Goal: Transaction & Acquisition: Purchase product/service

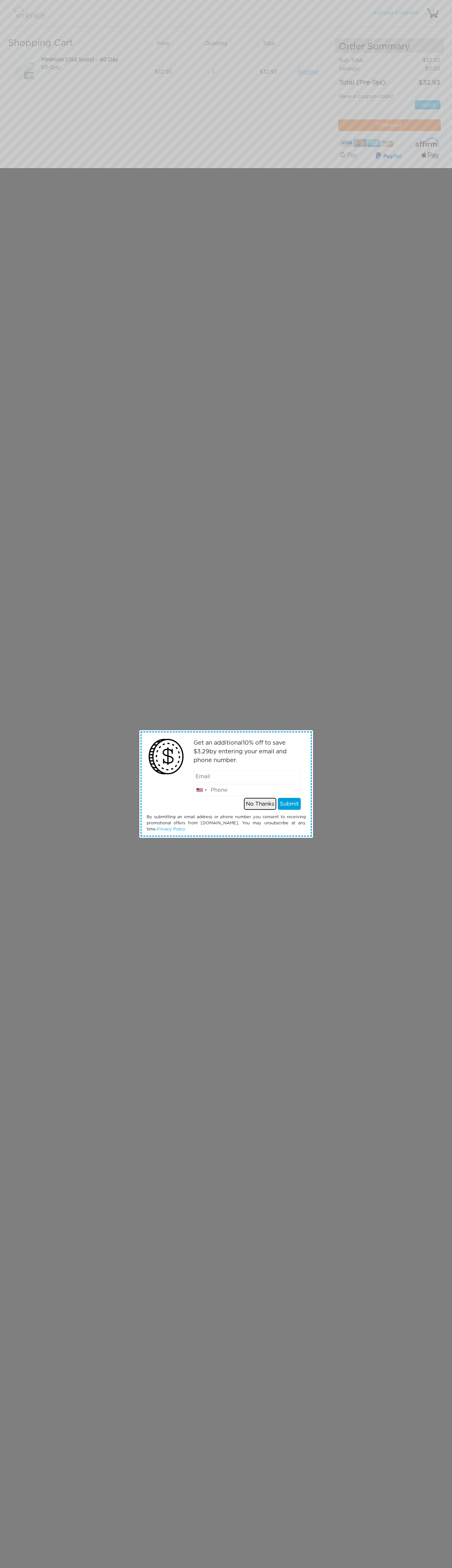
click at [260, 803] on button "No Thanks" at bounding box center [260, 804] width 32 height 12
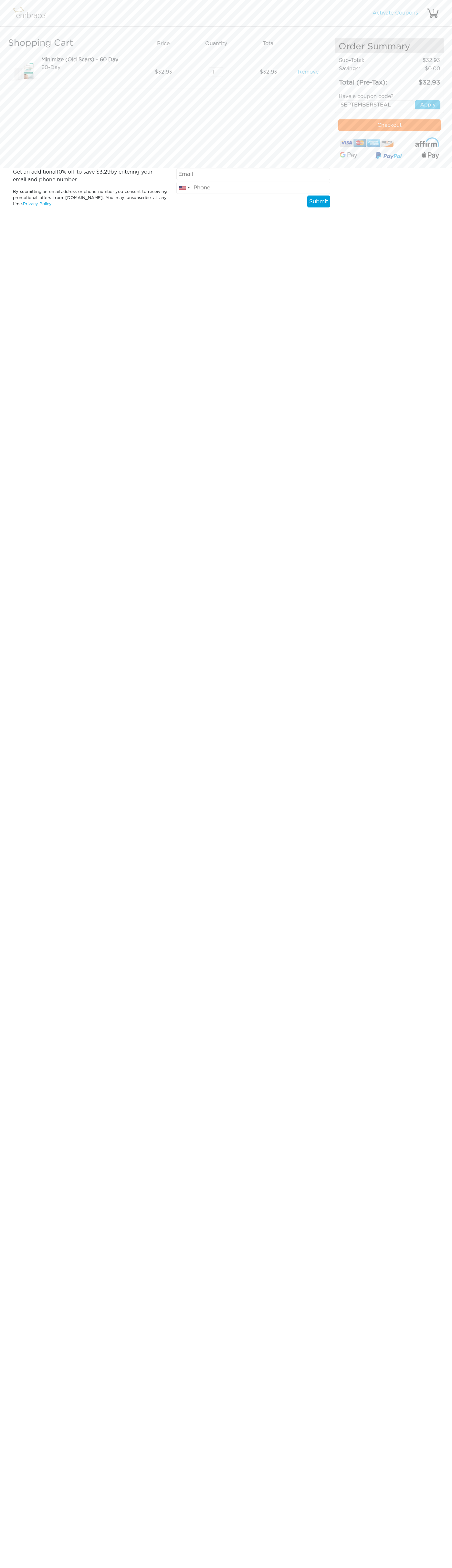
type input "SEPTEMBERSTEAL"
click at [428, 105] on button "Apply" at bounding box center [428, 105] width 26 height 9
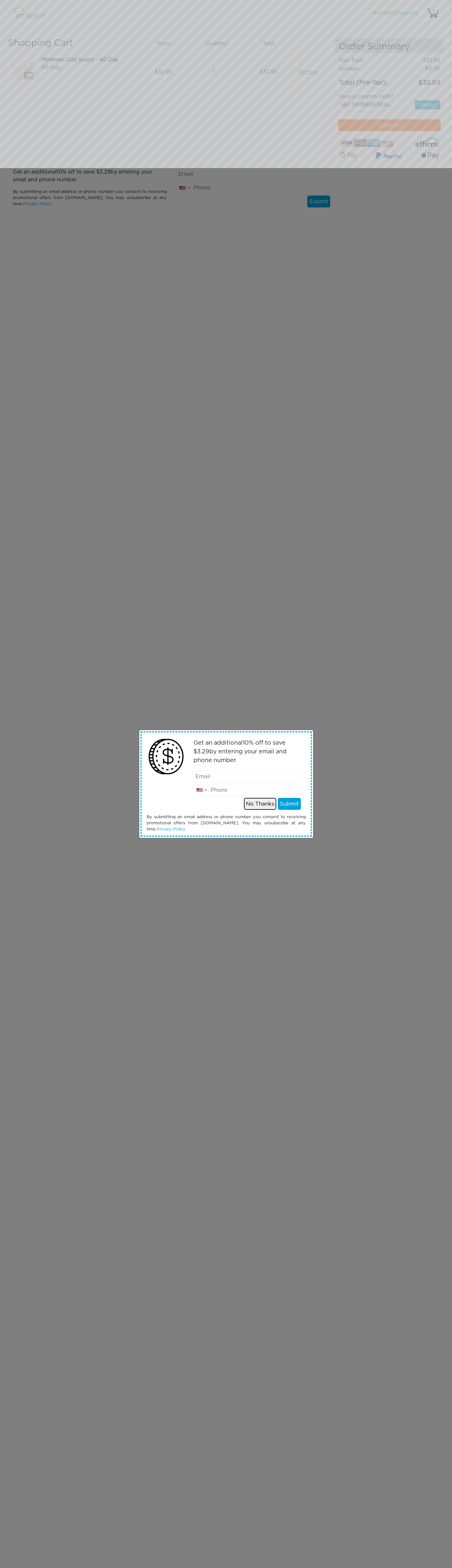
click at [260, 803] on button "No Thanks" at bounding box center [260, 804] width 32 height 12
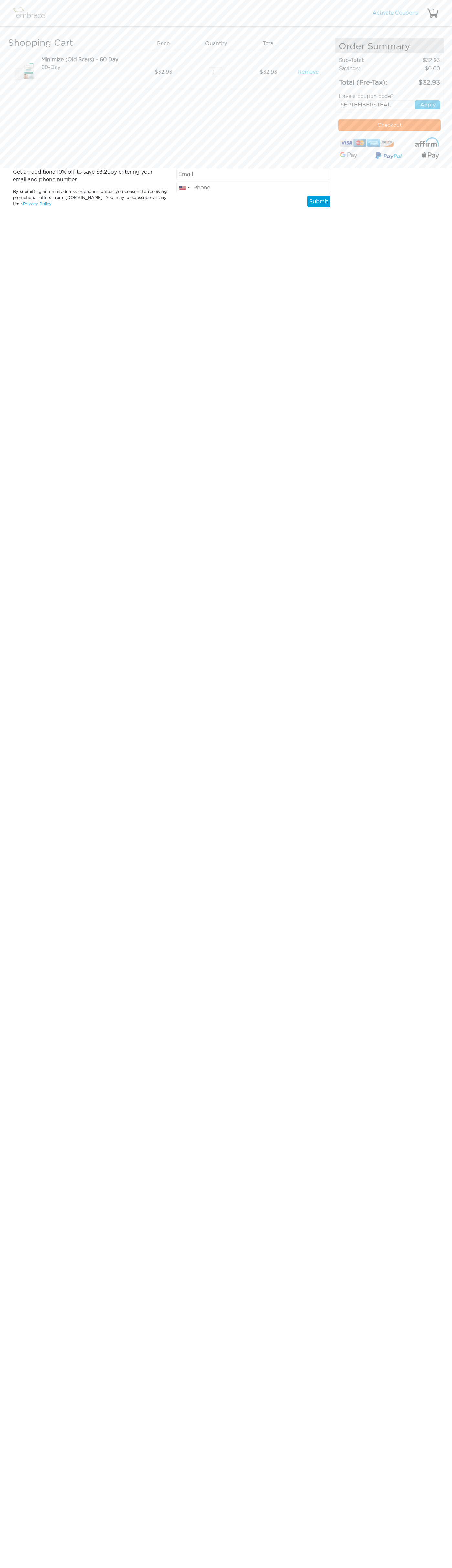
click at [295, 10] on nav "Activate Coupons Hello, 1" at bounding box center [226, 13] width 452 height 27
click at [429, 225] on html "Activate Coupons Hello, 1 Shopping Cart Price Quantity Qty Total 32.93" at bounding box center [226, 113] width 452 height 225
click at [399, 225] on html "Activate Coupons Hello, 1 Shopping Cart Price Quantity Qty Total 32.93" at bounding box center [226, 113] width 452 height 225
click at [10, 225] on html "Activate Coupons Hello, 1 Shopping Cart Price Quantity Qty Total 32.93" at bounding box center [226, 113] width 452 height 225
click at [389, 125] on button "Checkout" at bounding box center [389, 125] width 102 height 12
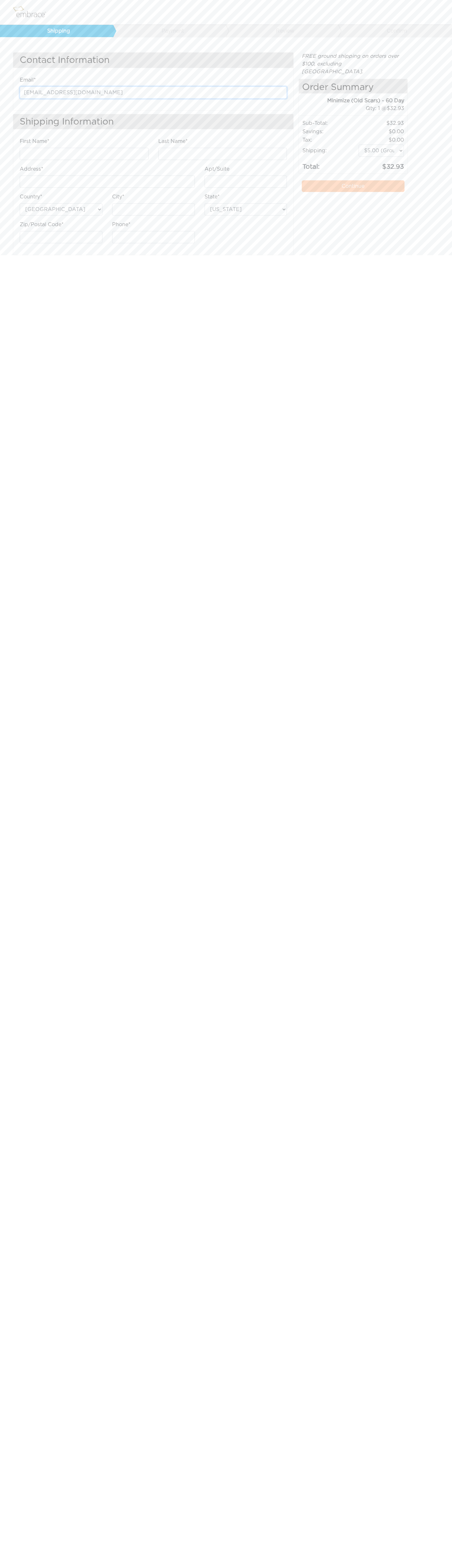
type input "johnsmith001@storebotmail.joonix.net"
type input "John"
type input "Smith"
type input "651 N. 34th Str."
type input "First floor"
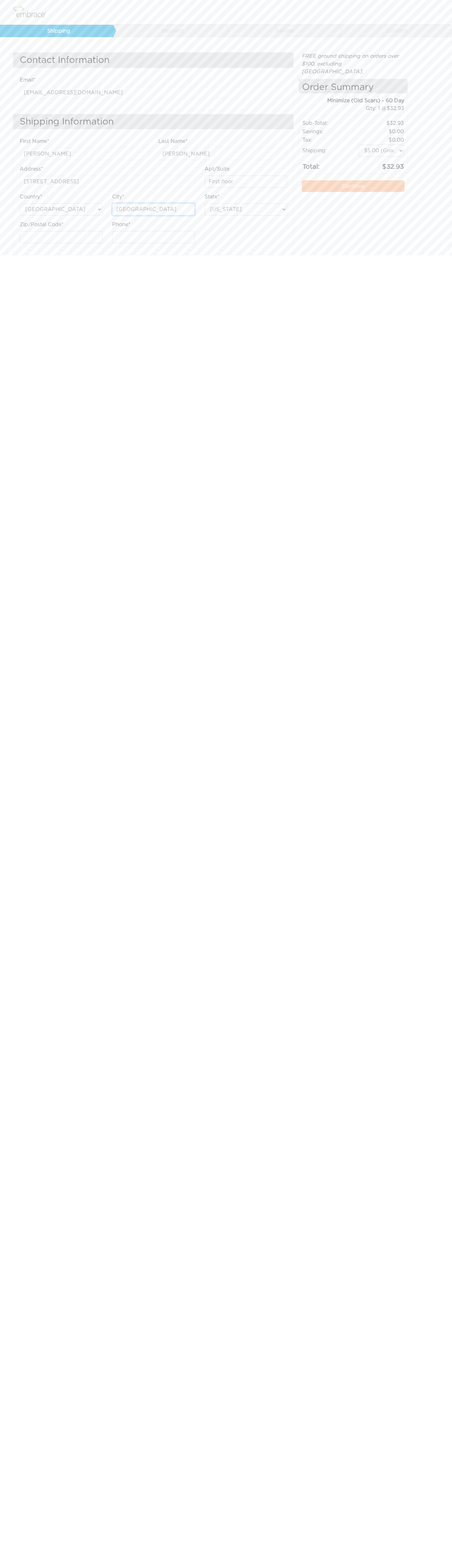
type input "seattle"
select select "WA"
type input "6502530000"
type input "98103"
click at [217, 169] on label "Apt/Suite" at bounding box center [217, 169] width 25 height 8
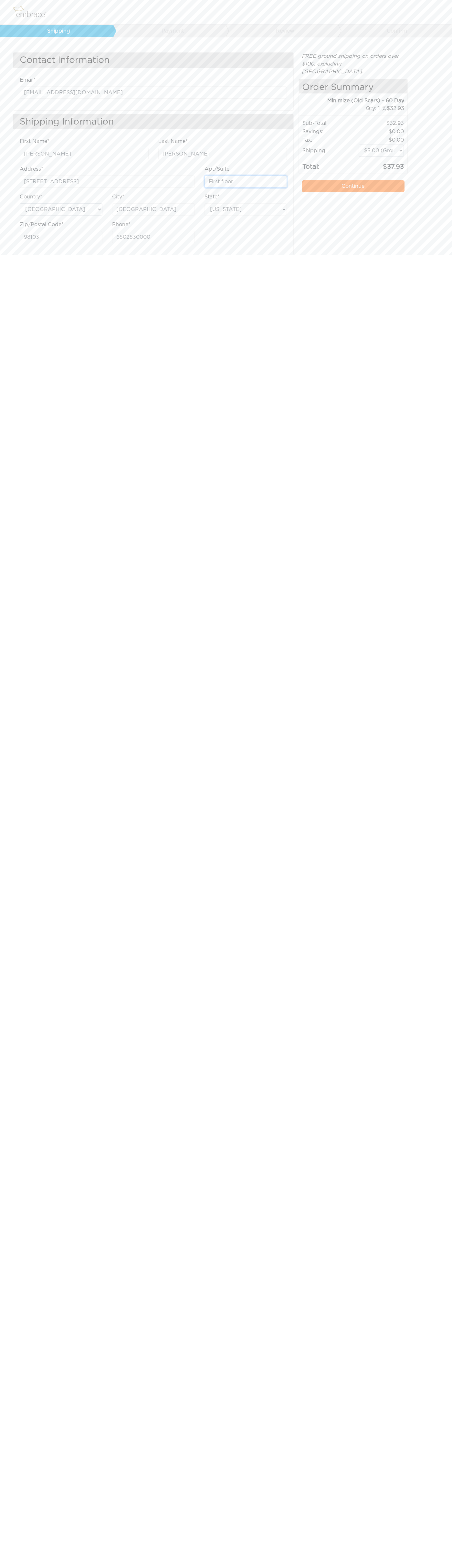
click at [217, 175] on input "First floor" at bounding box center [246, 181] width 83 height 12
click at [353, 180] on link "Continue" at bounding box center [353, 186] width 102 height 12
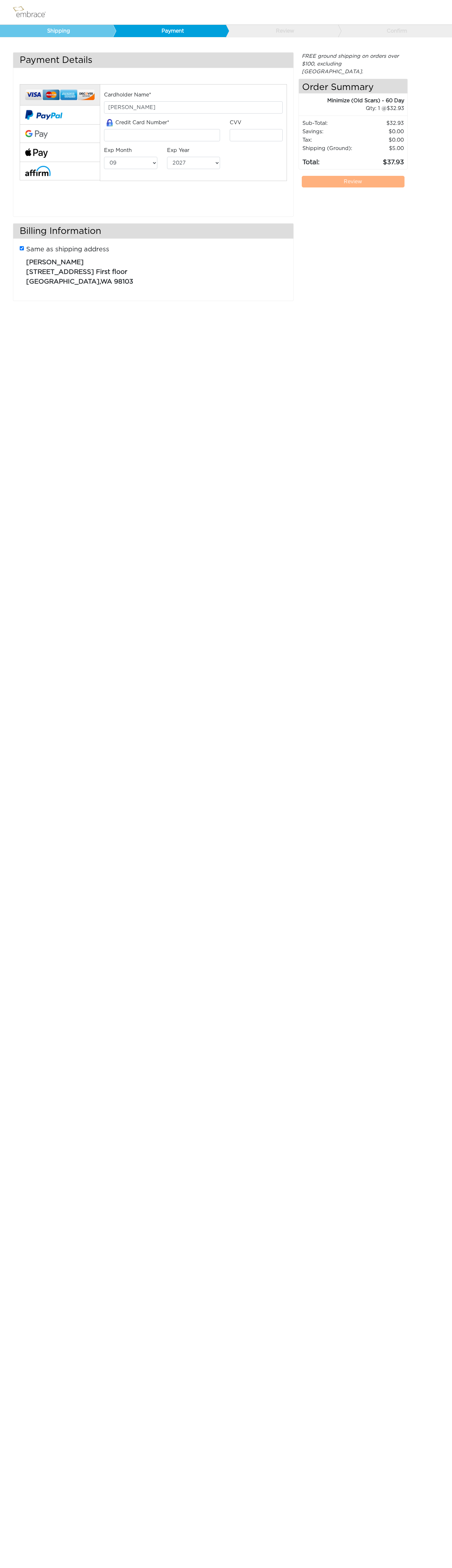
select select "9"
select select "2027"
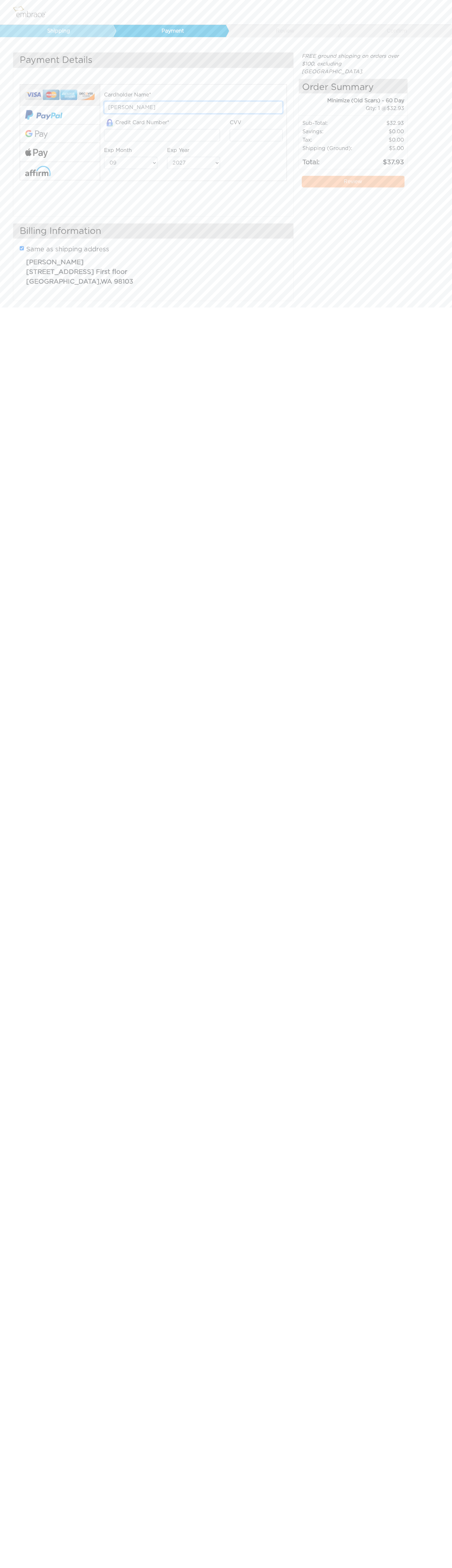
type input "John Smith"
type input "5454545454545454"
type input "123"
select select "12"
select select "2029"
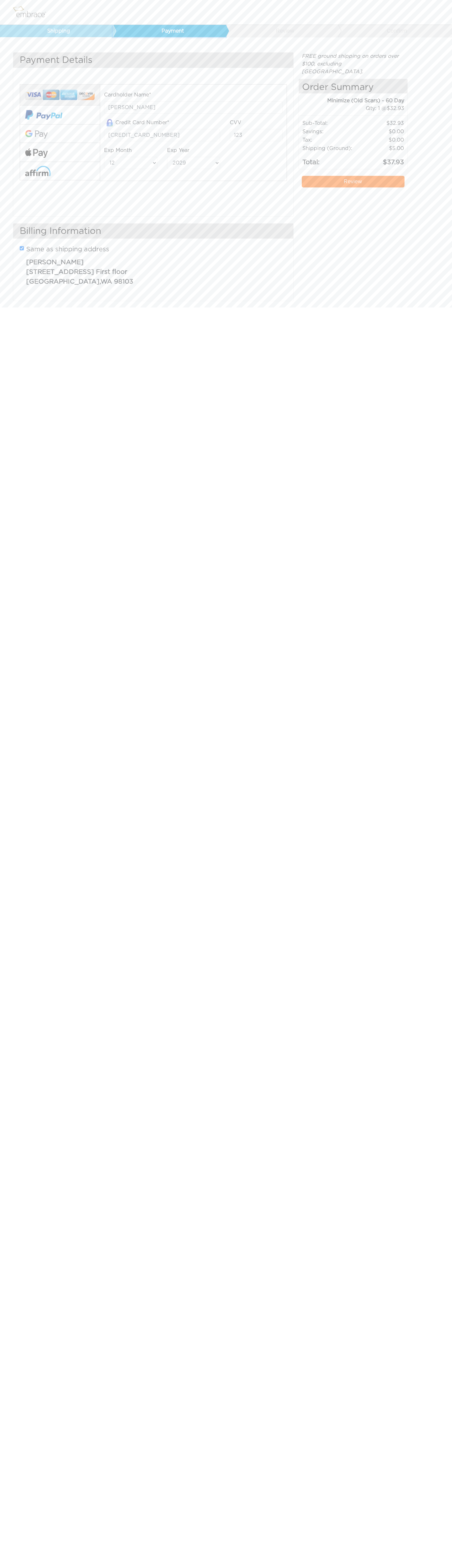
click at [171, 31] on link "Payment" at bounding box center [169, 31] width 113 height 12
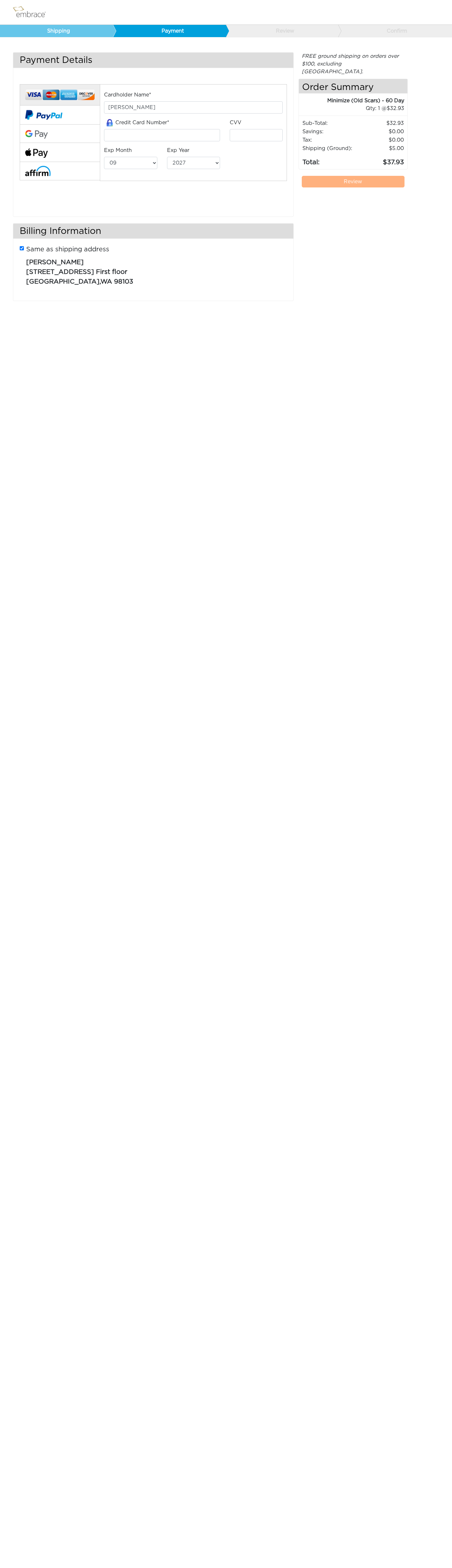
select select "9"
select select "2027"
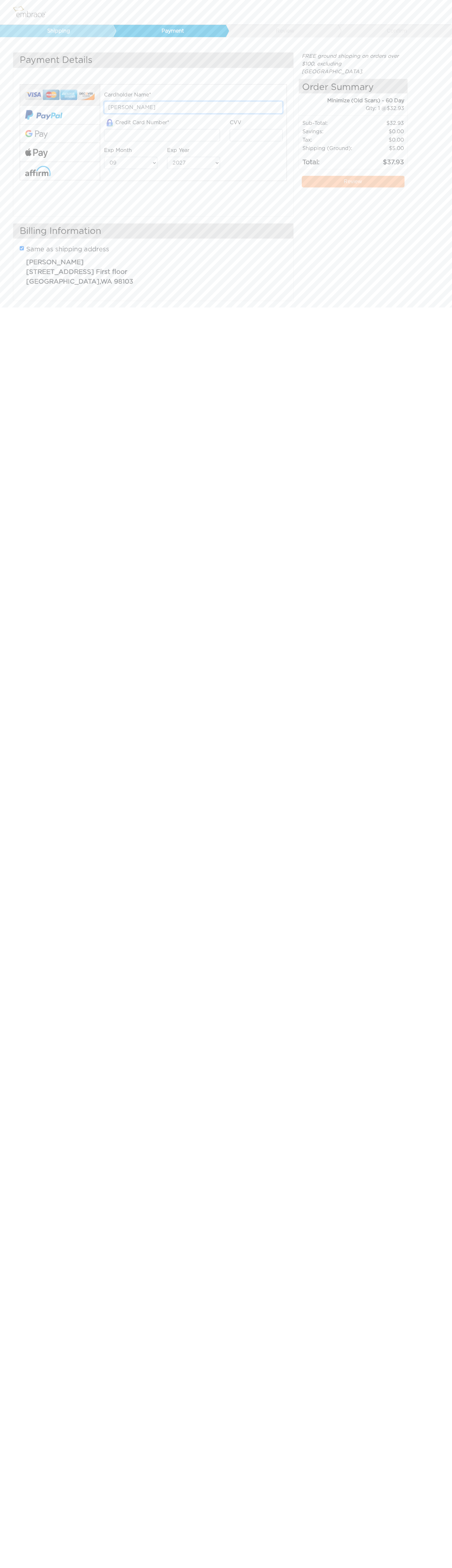
type input "John Smith"
type input "5454545454545454"
type input "123"
select select "12"
select select "2029"
